Goal: Obtain resource: Download file/media

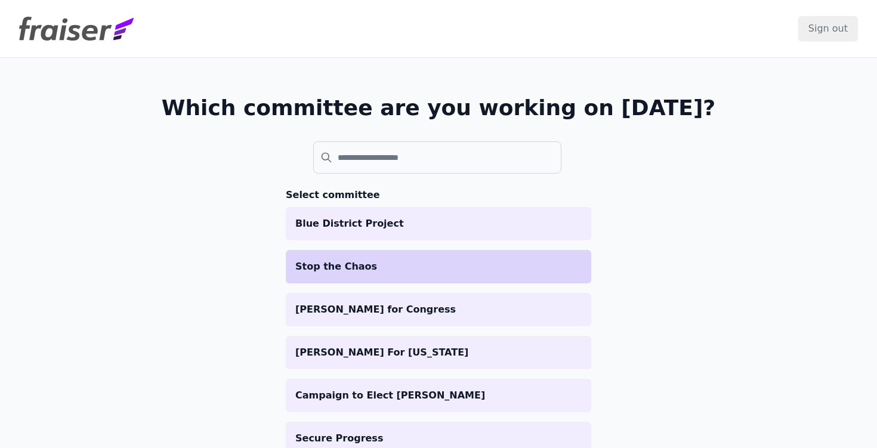
click at [466, 279] on li "Stop the Chaos" at bounding box center [438, 266] width 305 height 33
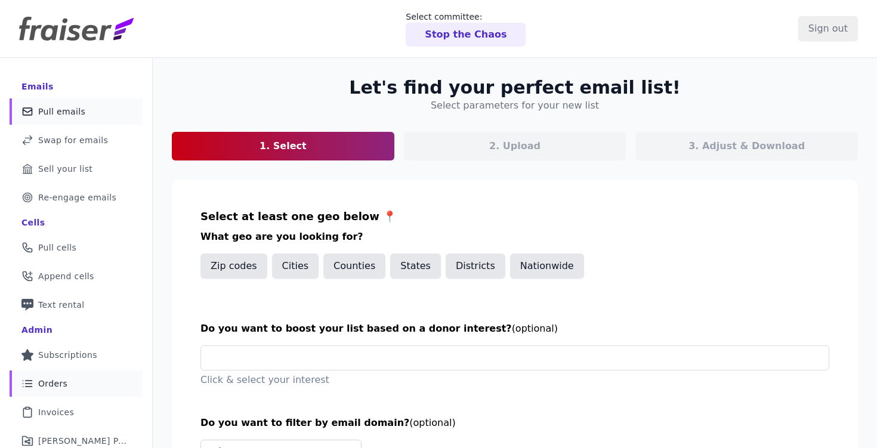
click at [58, 388] on span "Orders" at bounding box center [52, 384] width 29 height 12
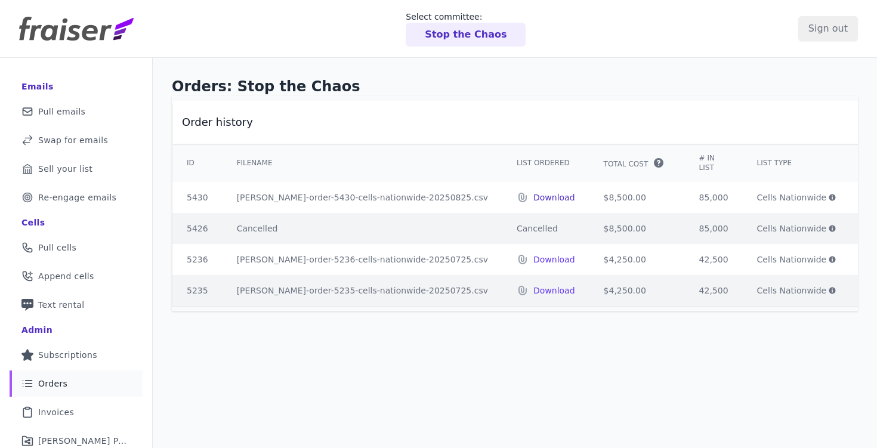
click at [533, 197] on p "Download" at bounding box center [554, 197] width 42 height 12
click at [491, 41] on p "Stop the Chaos" at bounding box center [466, 34] width 82 height 14
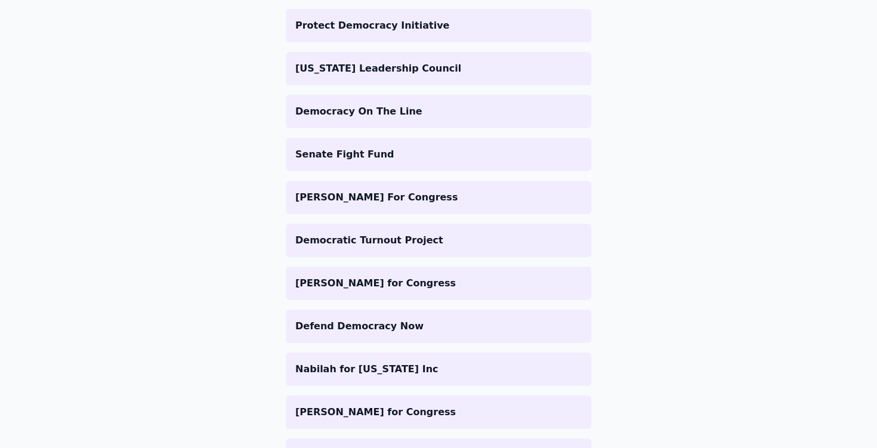
scroll to position [554, 0]
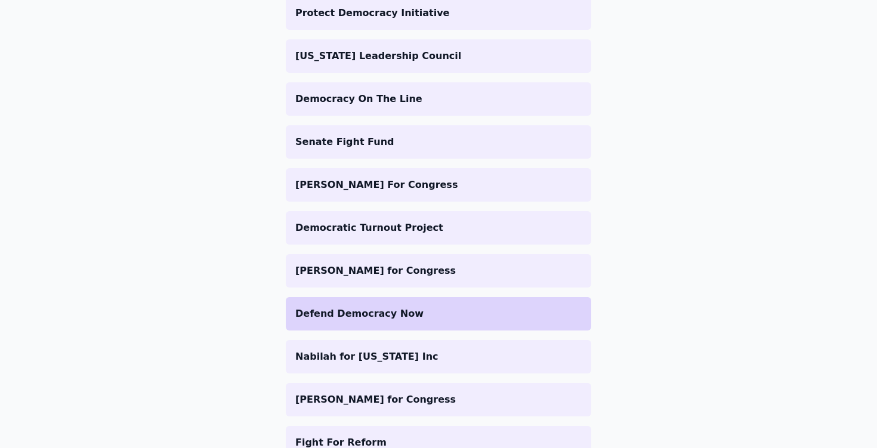
click at [398, 319] on p "Defend Democracy Now" at bounding box center [438, 314] width 286 height 14
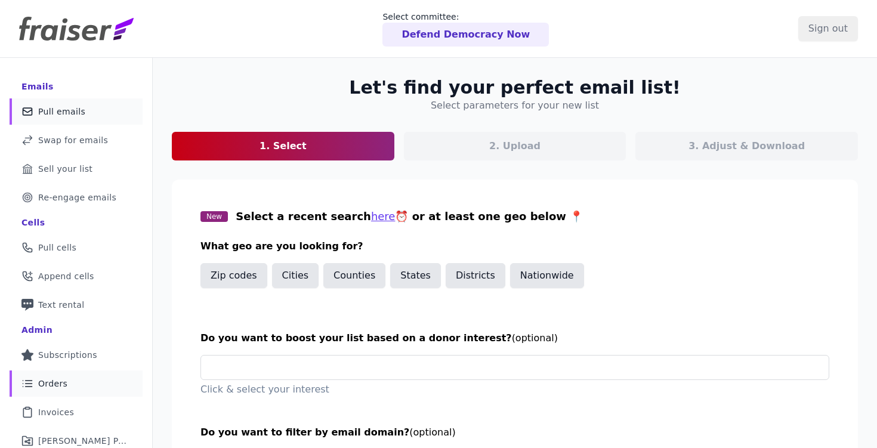
click at [61, 384] on span "Orders" at bounding box center [52, 384] width 29 height 12
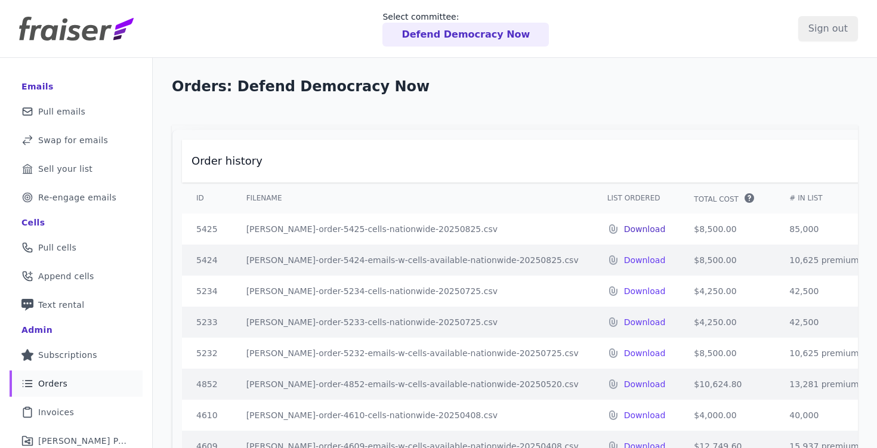
click at [624, 235] on p "Download" at bounding box center [645, 229] width 42 height 12
